Goal: Connect with others: Establish contact or relationships with other users

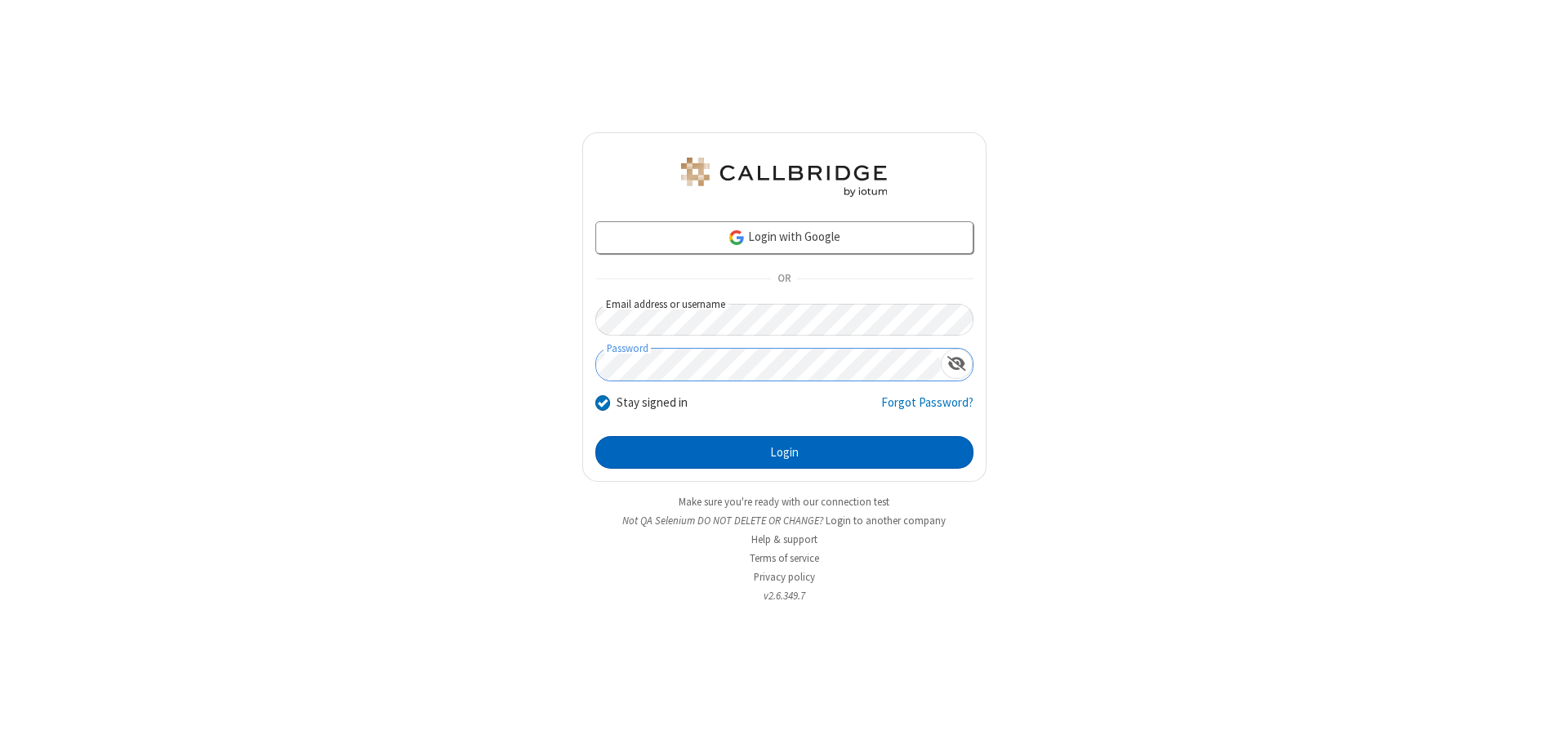
click at [784, 452] on button "Login" at bounding box center [785, 452] width 378 height 33
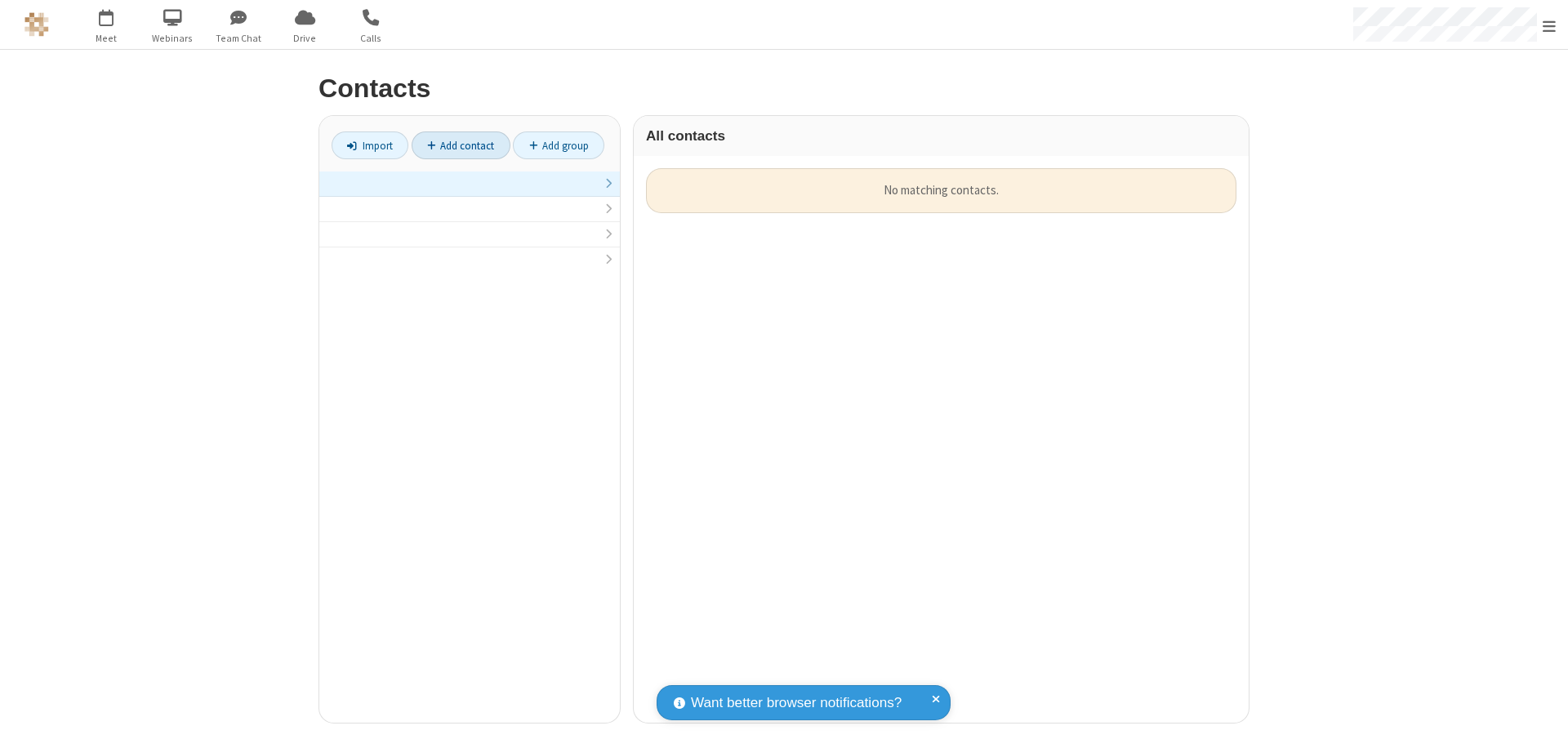
click at [460, 145] on link "Add contact" at bounding box center [460, 144] width 99 height 28
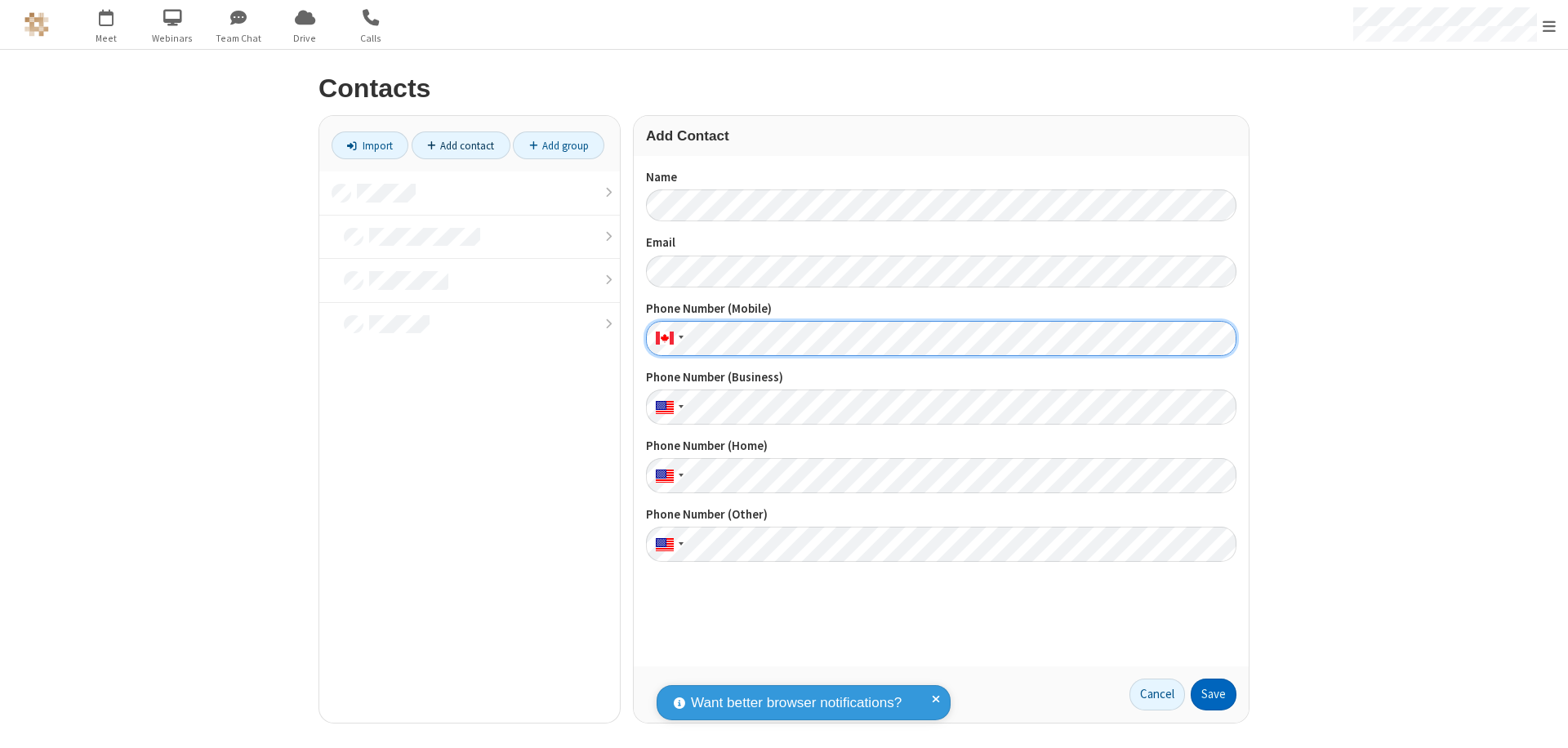
click at [1214, 694] on button "Save" at bounding box center [1213, 695] width 45 height 33
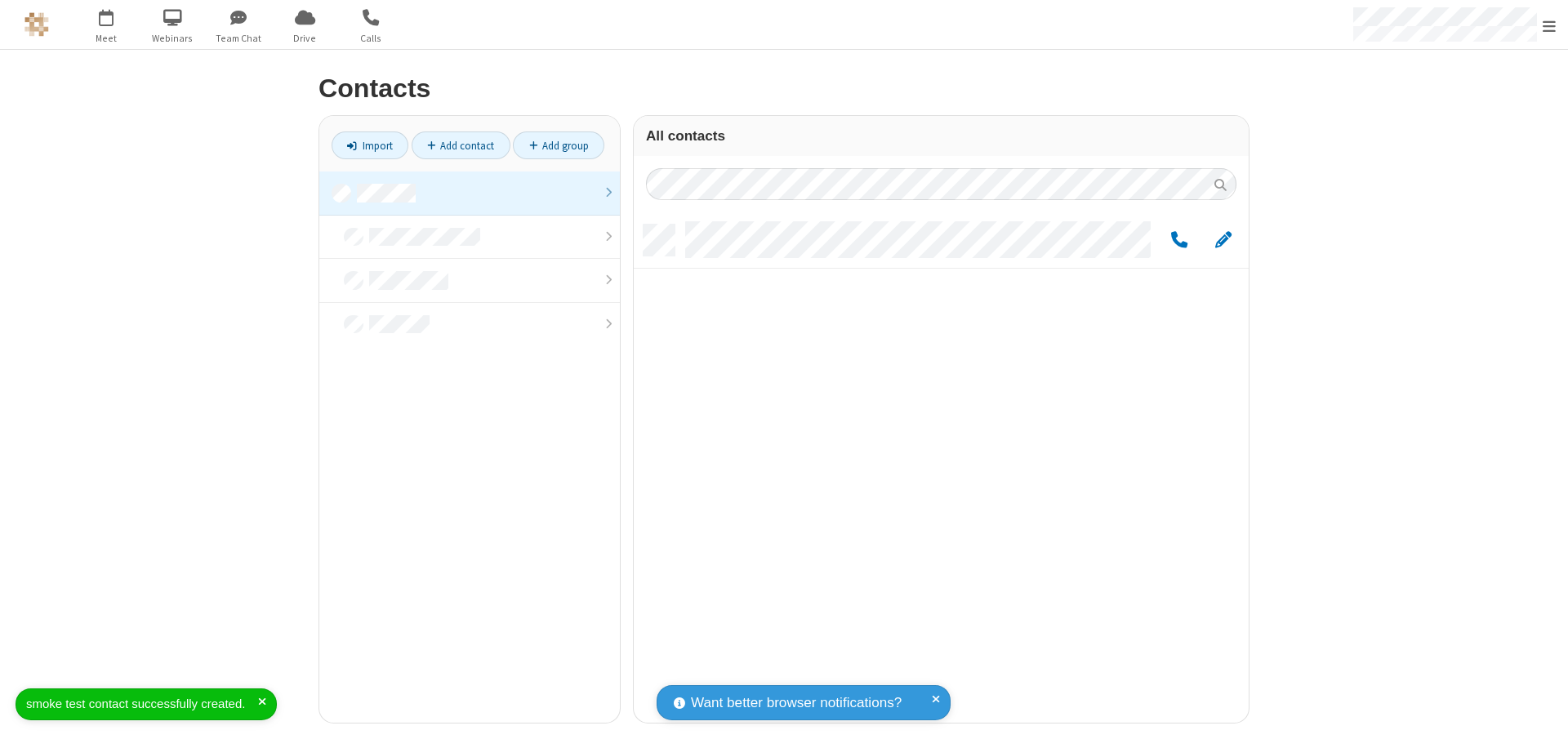
scroll to position [498, 603]
